Goal: Task Accomplishment & Management: Use online tool/utility

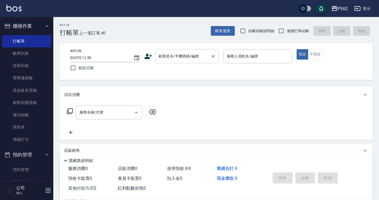
click at [173, 51] on div "顧客姓名/手機號碼/編號" at bounding box center [187, 56] width 64 height 14
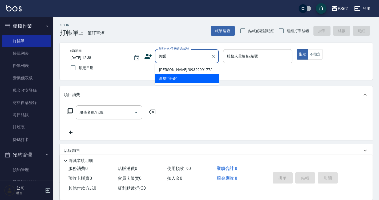
drag, startPoint x: 195, startPoint y: 70, endPoint x: 166, endPoint y: 70, distance: 29.3
click at [195, 70] on li "[PERSON_NAME]/0932999177/" at bounding box center [187, 70] width 64 height 9
type input "[PERSON_NAME]/0932999177/"
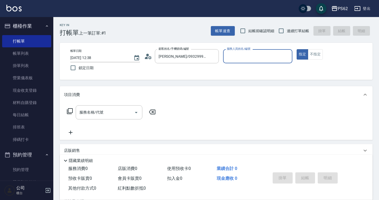
type input "[PERSON_NAME]-2"
click at [150, 59] on icon at bounding box center [148, 57] width 8 height 8
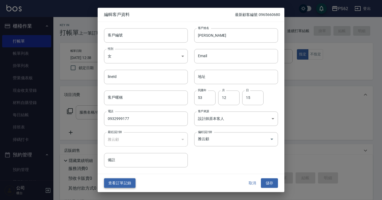
click at [125, 180] on button "查看訂單記錄" at bounding box center [119, 184] width 31 height 10
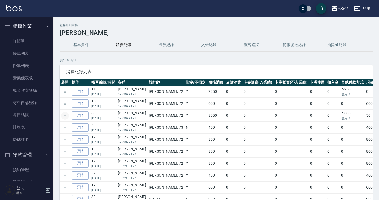
click at [66, 115] on icon "expand row" at bounding box center [65, 116] width 6 height 6
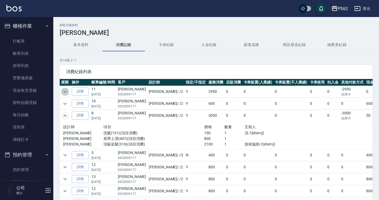
click at [64, 90] on icon "expand row" at bounding box center [65, 92] width 6 height 6
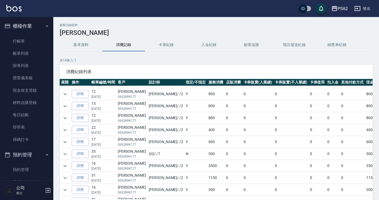
scroll to position [115, 0]
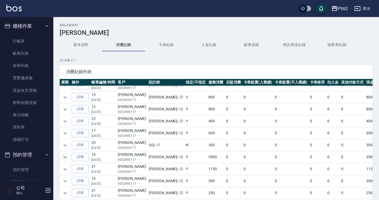
click at [68, 160] on button "expand row" at bounding box center [65, 158] width 8 height 8
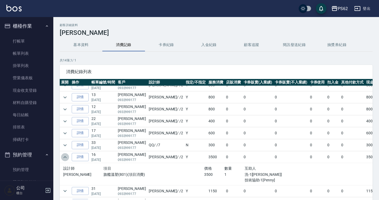
click at [68, 159] on icon "expand row" at bounding box center [65, 157] width 6 height 6
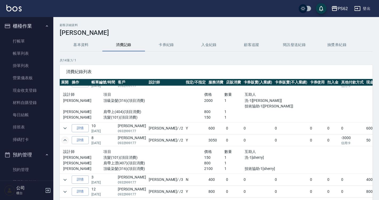
scroll to position [35, 0]
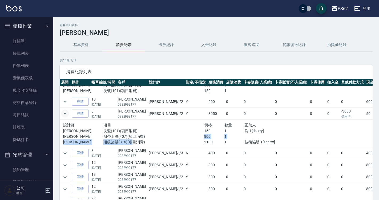
drag, startPoint x: 135, startPoint y: 142, endPoint x: 183, endPoint y: 136, distance: 48.8
click at [183, 136] on div "設計師 項目 價格 數量 互助人 [PERSON_NAME] 洗髮(101)(項目消費) 150 1 洗-1[sherry] [PERSON_NAME] 肩帶…" at bounding box center [184, 133] width 242 height 23
click at [183, 136] on p "肩帶上漂(407)(項目消費)" at bounding box center [153, 137] width 101 height 6
drag, startPoint x: 136, startPoint y: 136, endPoint x: 188, endPoint y: 135, distance: 51.5
click at [188, 135] on p "肩帶上漂(407)(項目消費)" at bounding box center [153, 137] width 101 height 6
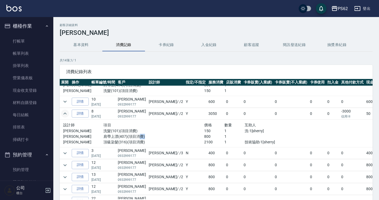
click at [188, 134] on p "肩帶上漂(407)(項目消費)" at bounding box center [153, 137] width 101 height 6
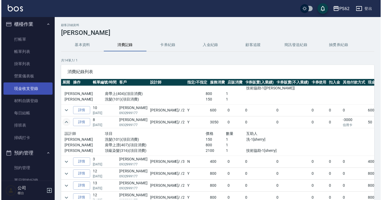
scroll to position [0, 0]
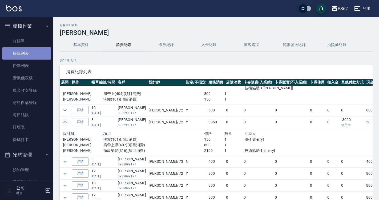
click at [48, 57] on link "帳單列表" at bounding box center [26, 53] width 49 height 12
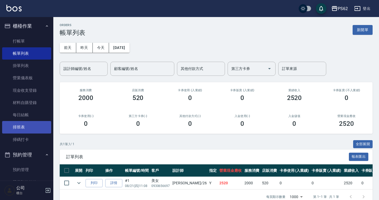
click at [27, 130] on link "排班表" at bounding box center [26, 127] width 49 height 12
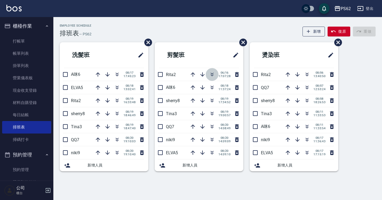
click at [215, 76] on icon "button" at bounding box center [212, 74] width 6 height 6
click at [115, 34] on div "Employee Schedule 排班表 — PS62 新增 復原 重做" at bounding box center [218, 30] width 316 height 13
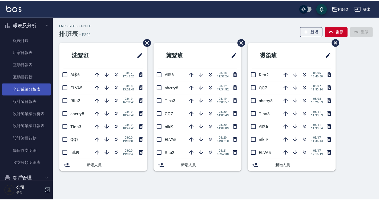
scroll to position [187, 0]
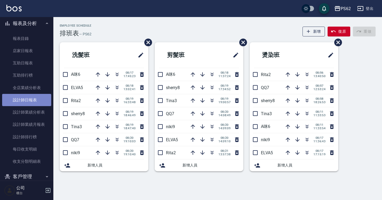
click at [33, 98] on link "設計師日報表" at bounding box center [26, 100] width 49 height 12
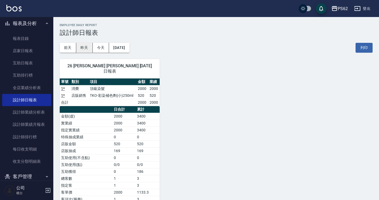
click at [89, 48] on button "昨天" at bounding box center [84, 48] width 17 height 10
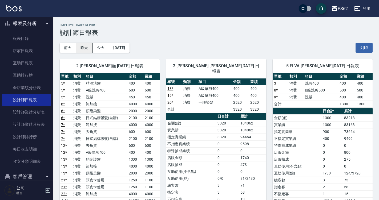
click at [89, 48] on button "昨天" at bounding box center [84, 48] width 17 height 10
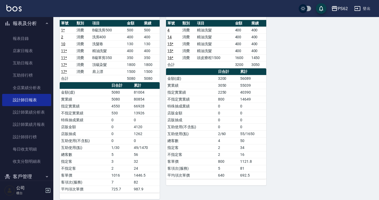
scroll to position [321, 0]
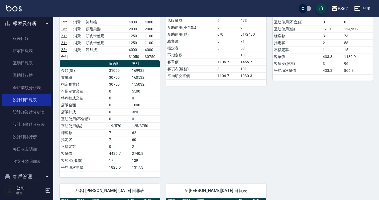
scroll to position [187, 0]
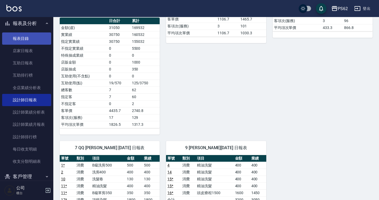
click at [36, 40] on link "報表目錄" at bounding box center [26, 39] width 49 height 12
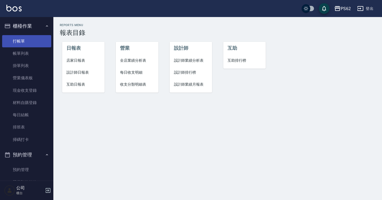
click at [27, 46] on link "打帳單" at bounding box center [26, 41] width 49 height 12
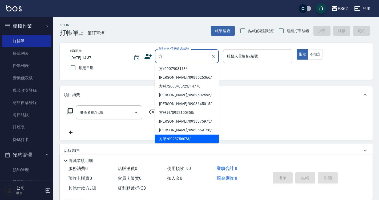
scroll to position [19, 0]
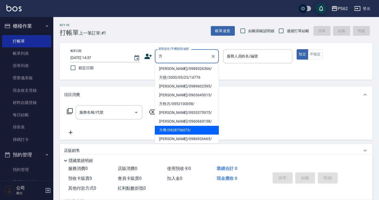
type input "方華/0928756073/"
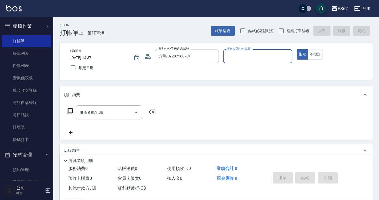
type input "[PERSON_NAME]-2"
click at [297, 49] on button "指定" at bounding box center [302, 54] width 11 height 10
type button "true"
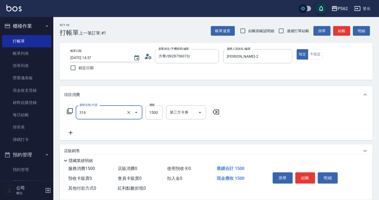
type input "頂級染髮(316)"
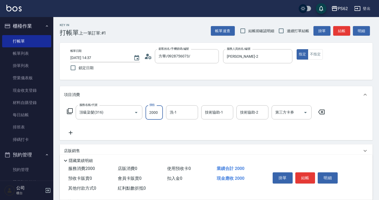
type input "2000"
type input "[PERSON_NAME]-26"
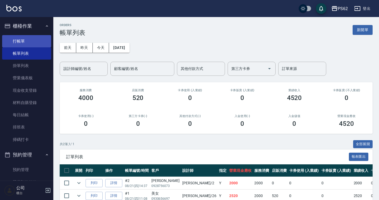
click at [37, 41] on link "打帳單" at bounding box center [26, 41] width 49 height 12
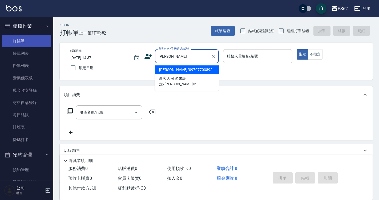
type input "[PERSON_NAME]/0970770389/"
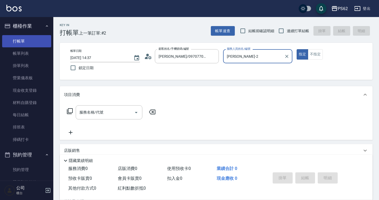
type input "[PERSON_NAME]-2"
click at [297, 49] on button "指定" at bounding box center [302, 54] width 11 height 10
type button "true"
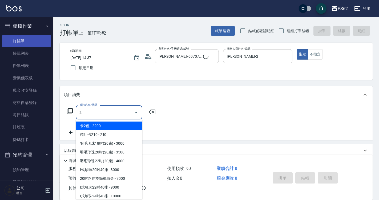
type input "20"
type input "新客人 姓名未設定/[PERSON_NAME]/null"
type input "205"
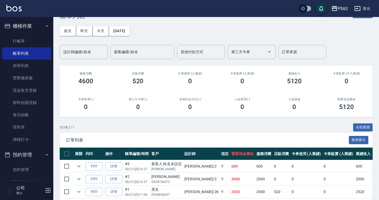
scroll to position [40, 0]
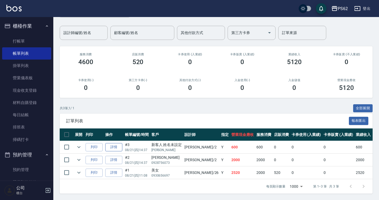
click at [121, 144] on link "詳情" at bounding box center [113, 147] width 17 height 8
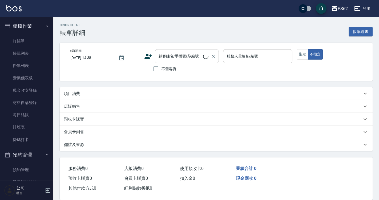
click at [180, 57] on div "顧客姓名/手機號碼/編號 顧客姓名/手機號碼/編號" at bounding box center [187, 56] width 64 height 14
type input "[DATE] 14:37"
type input "[PERSON_NAME]-2"
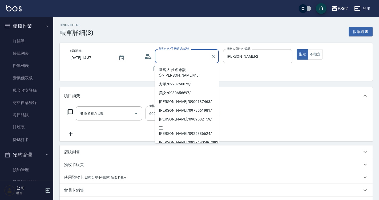
type input "新客人 姓名未設定/[PERSON_NAME]/null"
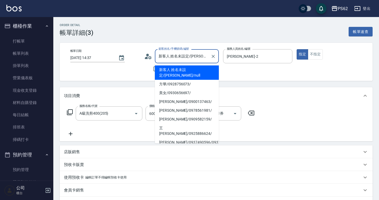
type input "A級洗剪400(205)"
drag, startPoint x: 182, startPoint y: 56, endPoint x: 141, endPoint y: 55, distance: 41.3
click at [141, 54] on div "帳單日期 [DATE] 14:37 顧客姓名/手機號碼/編號 新客人 姓名未設定/[PERSON_NAME]/null 顧客姓名/手機號碼/編號 不留客資 服…" at bounding box center [216, 61] width 300 height 25
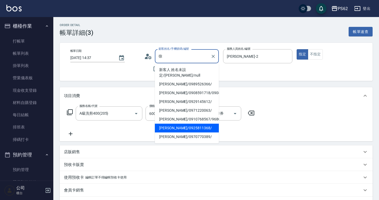
scroll to position [7, 0]
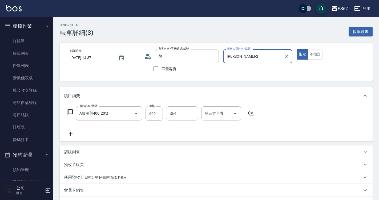
type input "[PERSON_NAME]/0970770389/"
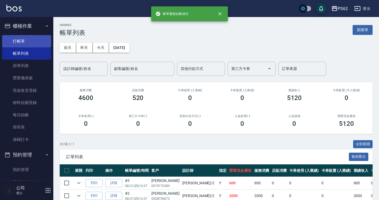
click at [41, 37] on link "打帳單" at bounding box center [26, 41] width 49 height 12
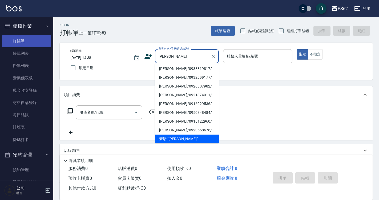
scroll to position [2, 0]
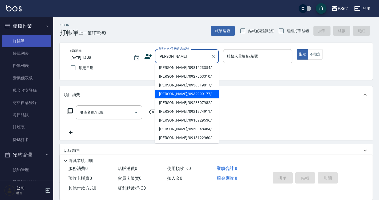
type input "[PERSON_NAME]/0932999177/"
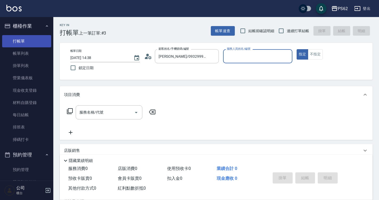
type input "[PERSON_NAME]-2"
click at [297, 49] on button "指定" at bounding box center [302, 54] width 11 height 10
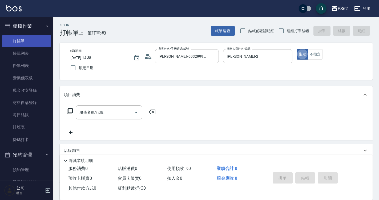
type button "true"
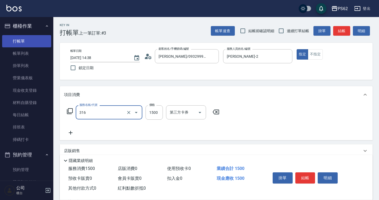
type input "頂級染髮(316)"
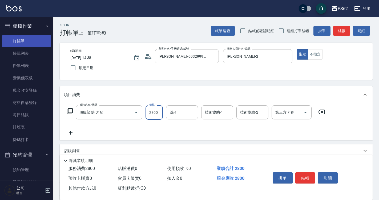
type input "2800"
type input "[PERSON_NAME]-26"
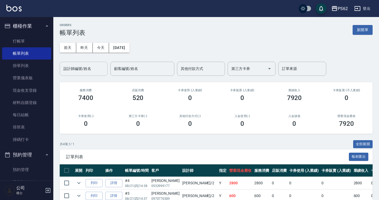
click at [87, 72] on input "設計師編號/姓名" at bounding box center [83, 68] width 43 height 9
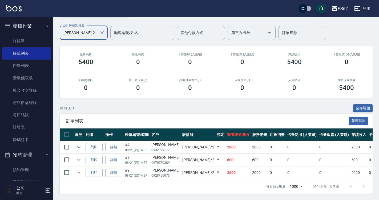
scroll to position [40, 0]
type input "[PERSON_NAME]-2"
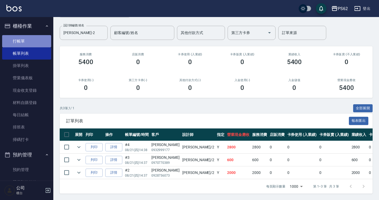
click at [37, 41] on link "打帳單" at bounding box center [26, 41] width 49 height 12
